Goal: Check status: Check status

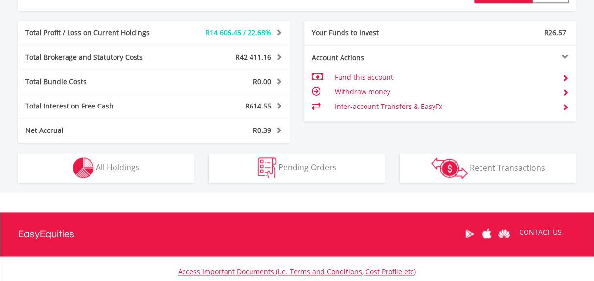
scroll to position [533, 0]
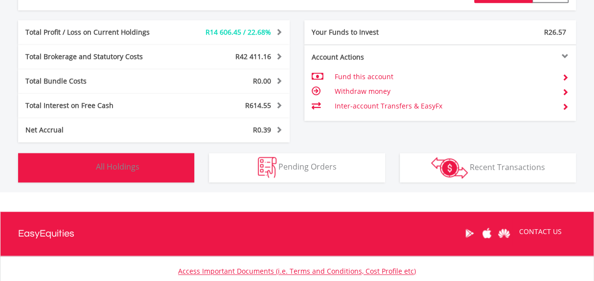
click at [119, 164] on span "All Holdings" at bounding box center [118, 166] width 44 height 11
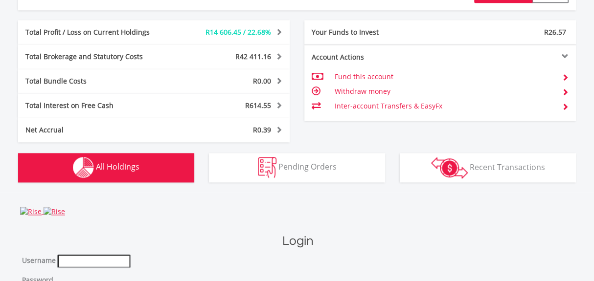
type input "**********"
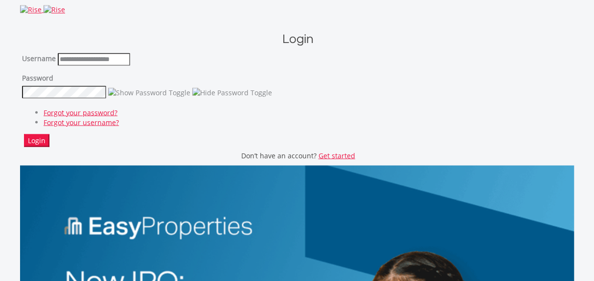
click at [39, 140] on button "Login" at bounding box center [36, 140] width 25 height 13
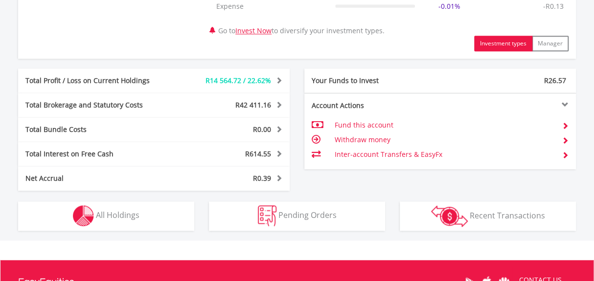
scroll to position [489, 0]
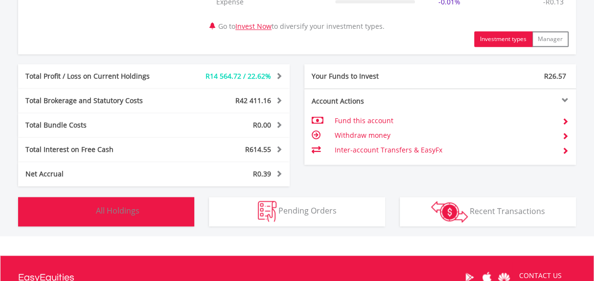
click at [123, 212] on span "All Holdings" at bounding box center [118, 210] width 44 height 11
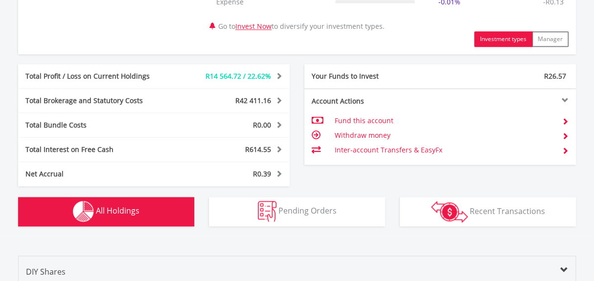
scroll to position [744, 0]
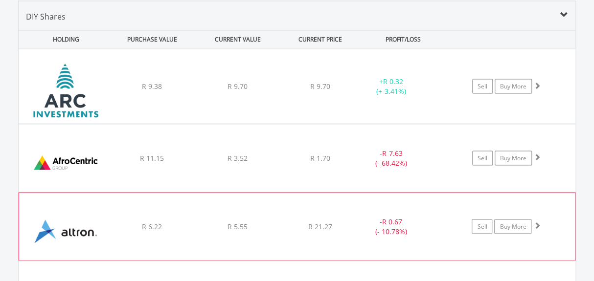
click at [186, 91] on div "R 6.22" at bounding box center [152, 86] width 84 height 10
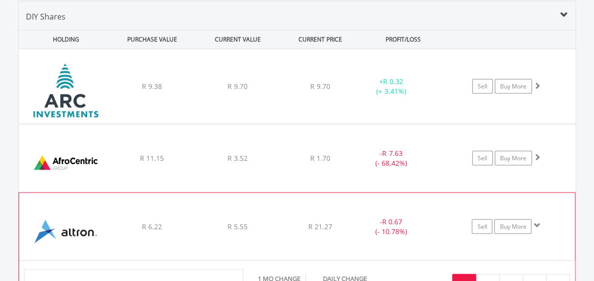
click at [203, 123] on div "﻿ Altron Limited R 6.22 R 5.55 R 21.27 - R 0.67 (- 10.78%) Sell Buy More" at bounding box center [297, 86] width 557 height 74
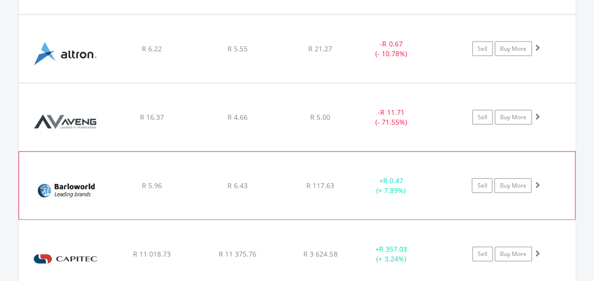
scroll to position [922, 0]
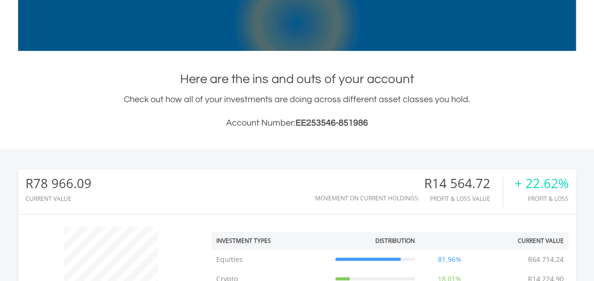
scroll to position [122, 0]
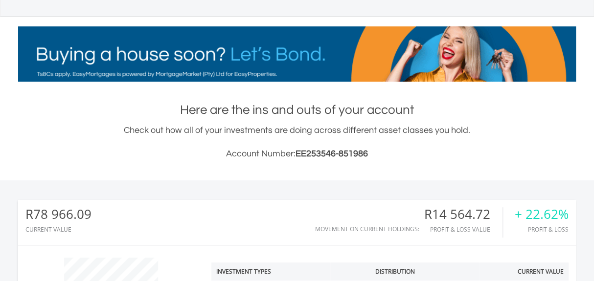
click at [212, 226] on div "R78 966.09 CURRENT VALUE Movement on Current Holdings: R14 564.72 Profit & Loss…" at bounding box center [296, 222] width 557 height 45
